Goal: Navigation & Orientation: Find specific page/section

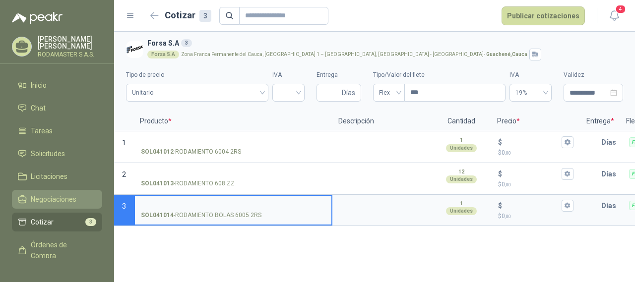
click at [51, 200] on span "Negociaciones" at bounding box center [54, 199] width 46 height 11
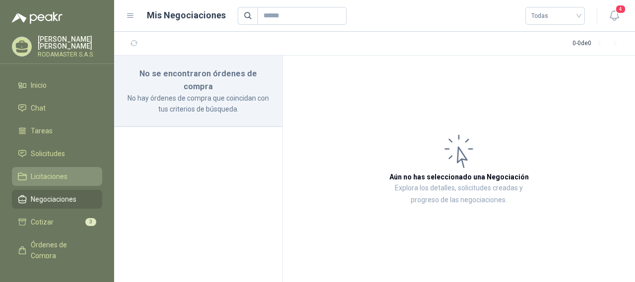
click at [49, 171] on link "Licitaciones" at bounding box center [57, 176] width 90 height 19
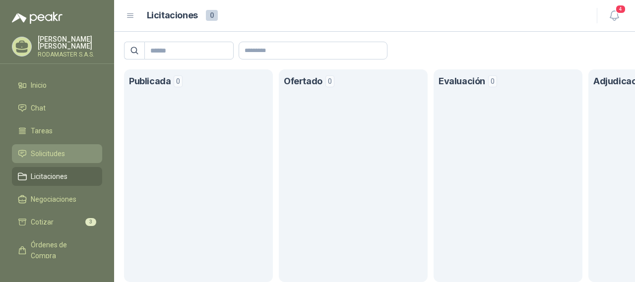
click at [51, 158] on span "Solicitudes" at bounding box center [48, 153] width 34 height 11
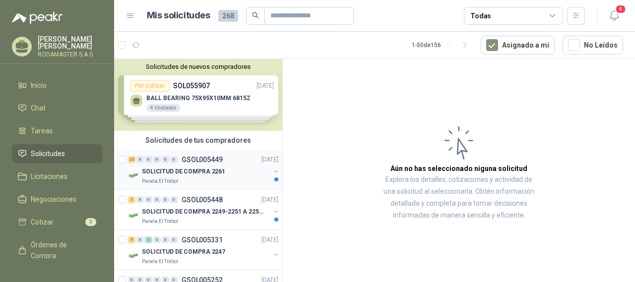
click at [195, 167] on p "SOLICITUD DE COMPRA 2261" at bounding box center [183, 171] width 83 height 9
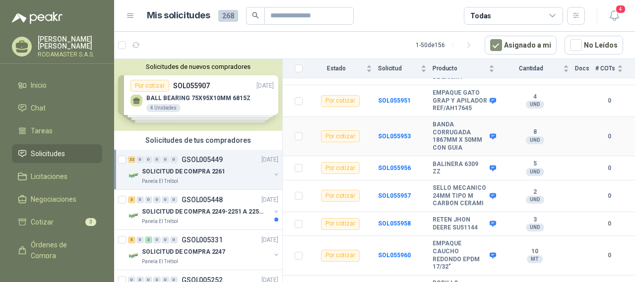
scroll to position [282, 0]
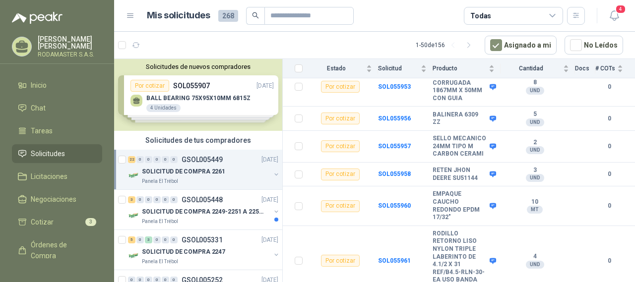
click at [203, 167] on p "SOLICITUD DE COMPRA 2261" at bounding box center [183, 171] width 83 height 9
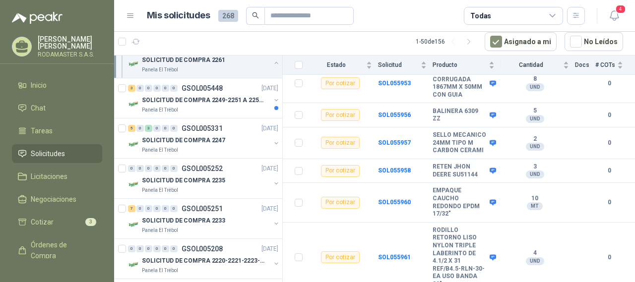
scroll to position [943, 0]
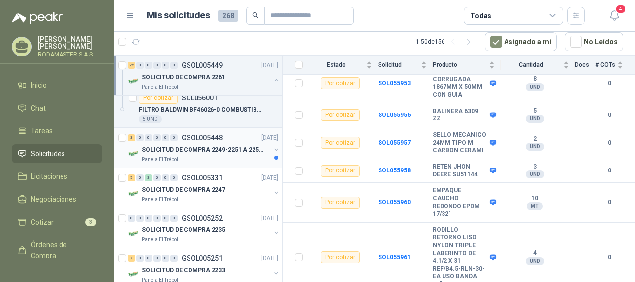
click at [202, 153] on p "SOLICITUD DE COMPRA 2249-2251 A 2256-2258 Y 2262" at bounding box center [204, 149] width 124 height 9
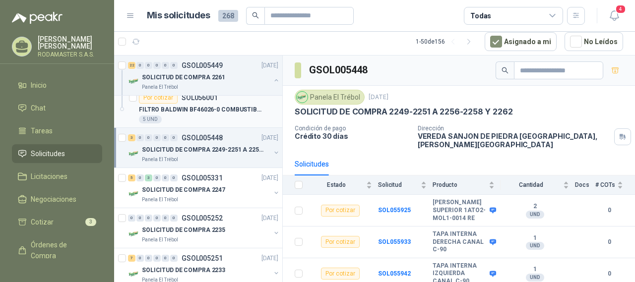
scroll to position [844, 0]
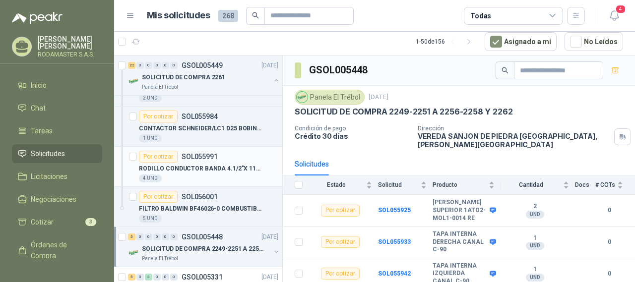
click at [205, 170] on p "RODILLO CONDUCTOR BANDA 4.1/2"X 11" CARGA" at bounding box center [201, 168] width 124 height 9
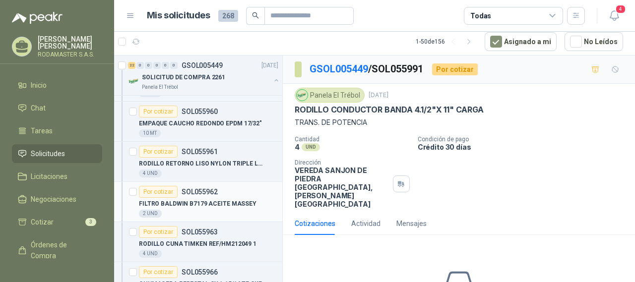
scroll to position [50, 0]
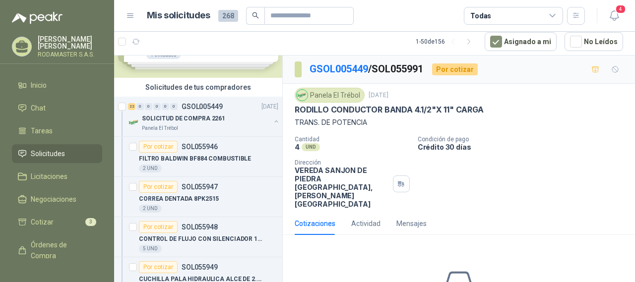
click at [60, 152] on span "Solicitudes" at bounding box center [48, 153] width 34 height 11
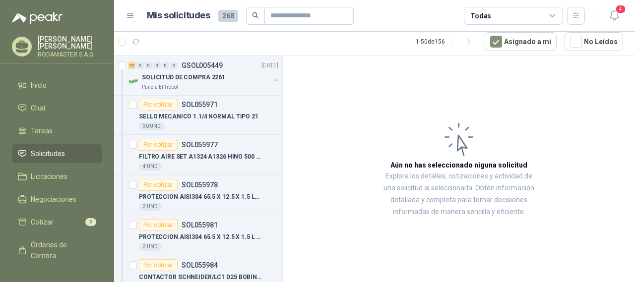
scroll to position [744, 0]
